Goal: Check status

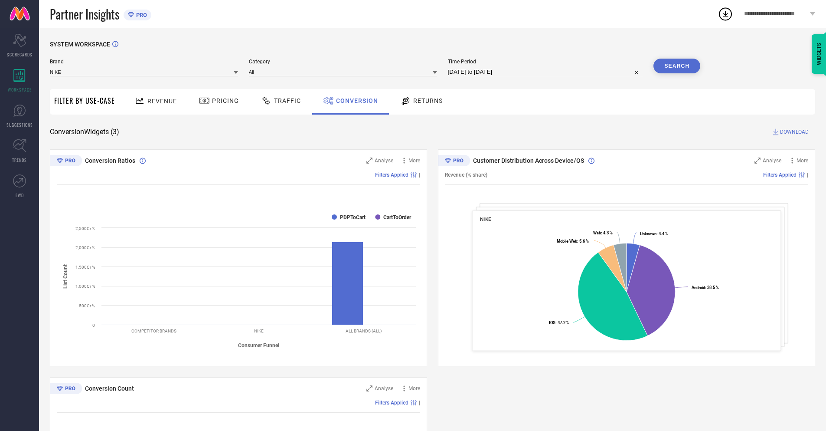
click at [545, 72] on input "[DATE] to [DATE]" at bounding box center [545, 72] width 195 height 10
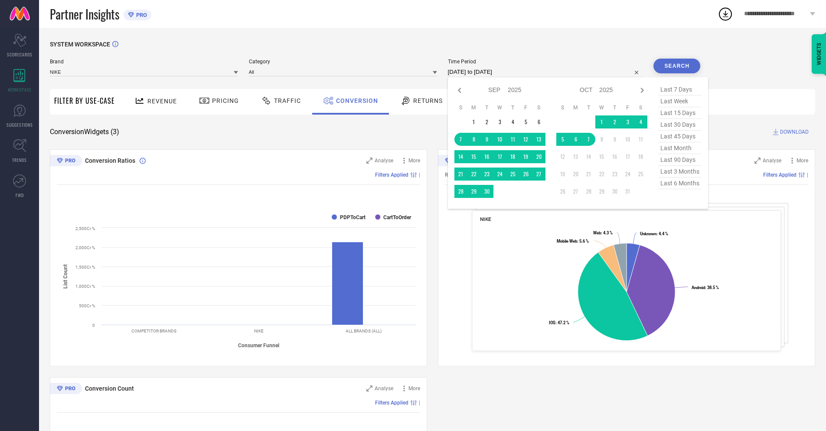
select select "9"
select select "2025"
select select "10"
select select "2025"
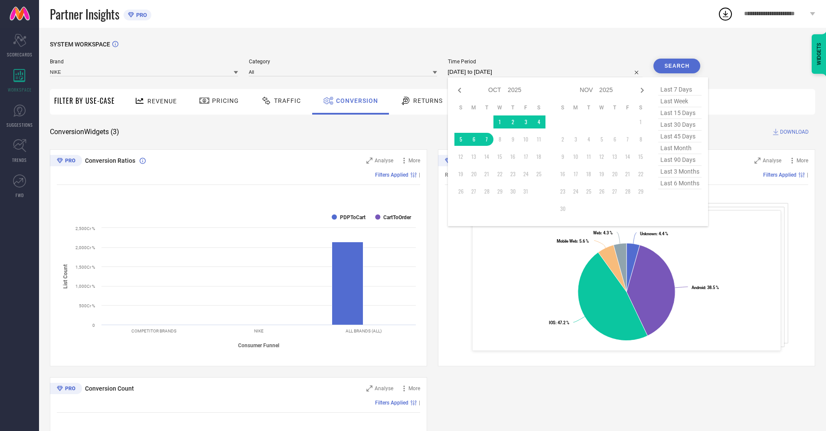
click at [485, 139] on td "7" at bounding box center [486, 139] width 13 height 13
type input "[DATE] to [DATE]"
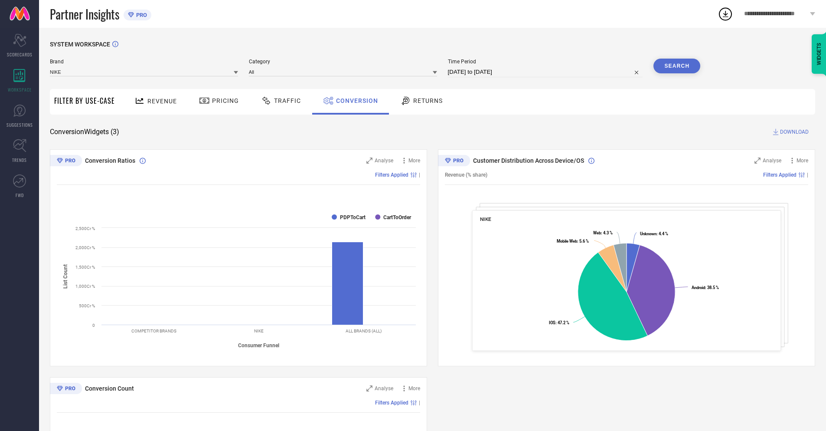
click at [677, 66] on button "Search" at bounding box center [676, 66] width 47 height 15
